Goal: Register for event/course

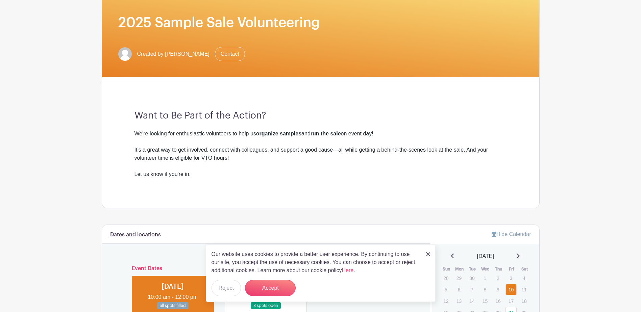
scroll to position [101, 0]
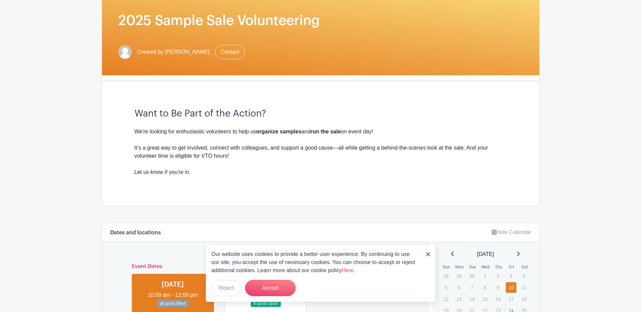
click at [427, 252] on img at bounding box center [428, 254] width 4 height 4
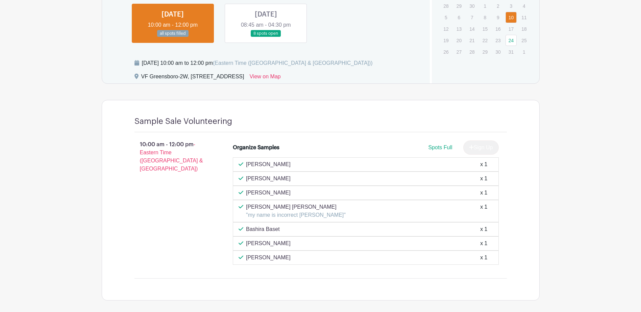
scroll to position [270, 0]
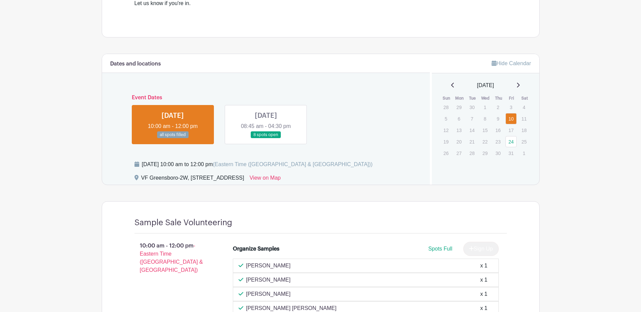
click at [266, 139] on link at bounding box center [266, 139] width 0 height 0
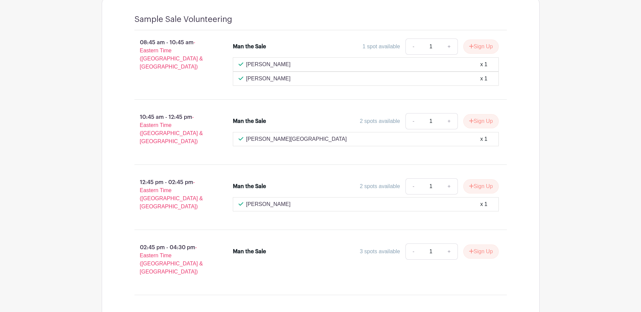
scroll to position [436, 0]
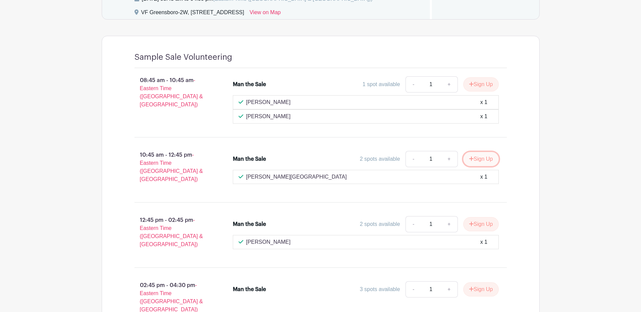
click at [467, 160] on button "Sign Up" at bounding box center [480, 159] width 35 height 14
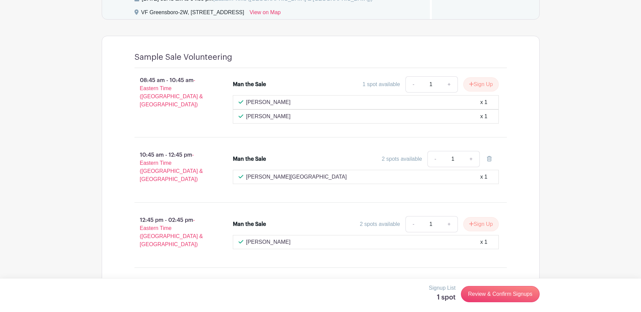
click at [277, 180] on p "[PERSON_NAME][GEOGRAPHIC_DATA]" at bounding box center [296, 177] width 101 height 8
click at [455, 160] on input "1" at bounding box center [453, 159] width 20 height 16
click at [495, 294] on link "Review & Confirm Signups" at bounding box center [500, 294] width 78 height 16
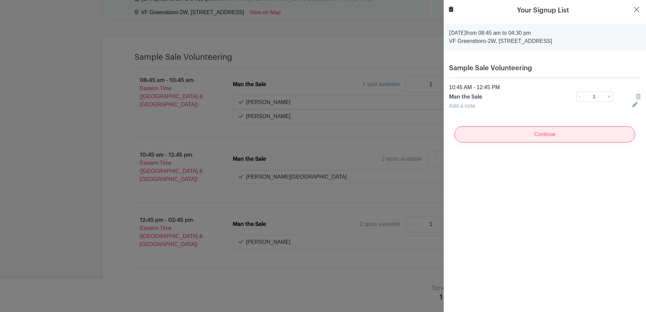
click at [511, 138] on input "Continue" at bounding box center [545, 134] width 181 height 16
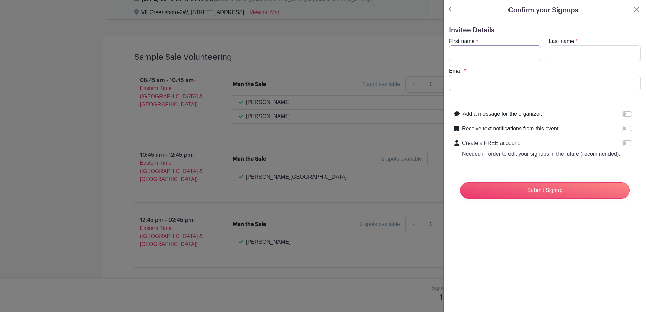
click at [484, 59] on input "First name" at bounding box center [495, 53] width 92 height 16
type input "[PERSON_NAME]"
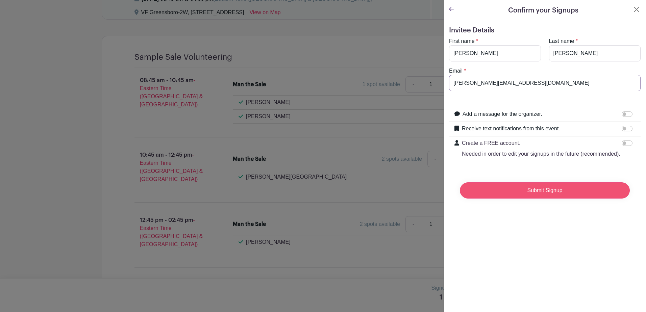
type input "[PERSON_NAME][EMAIL_ADDRESS][DOMAIN_NAME]"
click at [539, 199] on input "Submit Signup" at bounding box center [545, 191] width 170 height 16
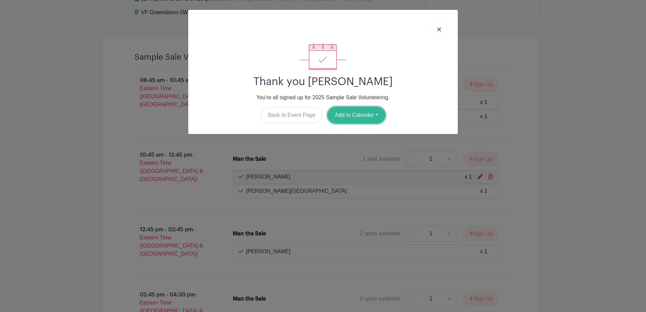
click at [346, 116] on button "Add to Calendar" at bounding box center [356, 115] width 57 height 16
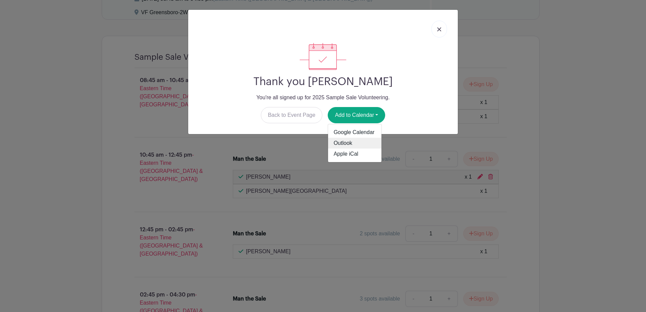
click at [349, 143] on link "Outlook" at bounding box center [354, 143] width 53 height 11
click at [449, 29] on div at bounding box center [323, 29] width 259 height 28
click at [433, 29] on link at bounding box center [440, 29] width 16 height 17
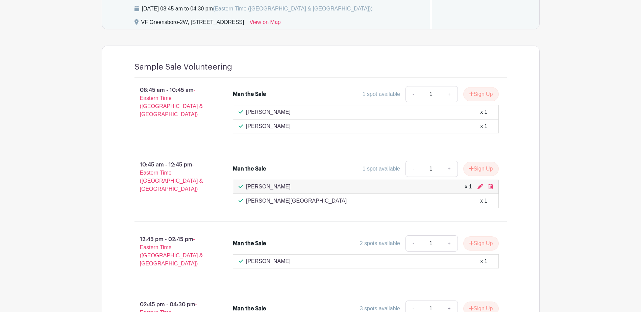
scroll to position [416, 0]
